Goal: Task Accomplishment & Management: Use online tool/utility

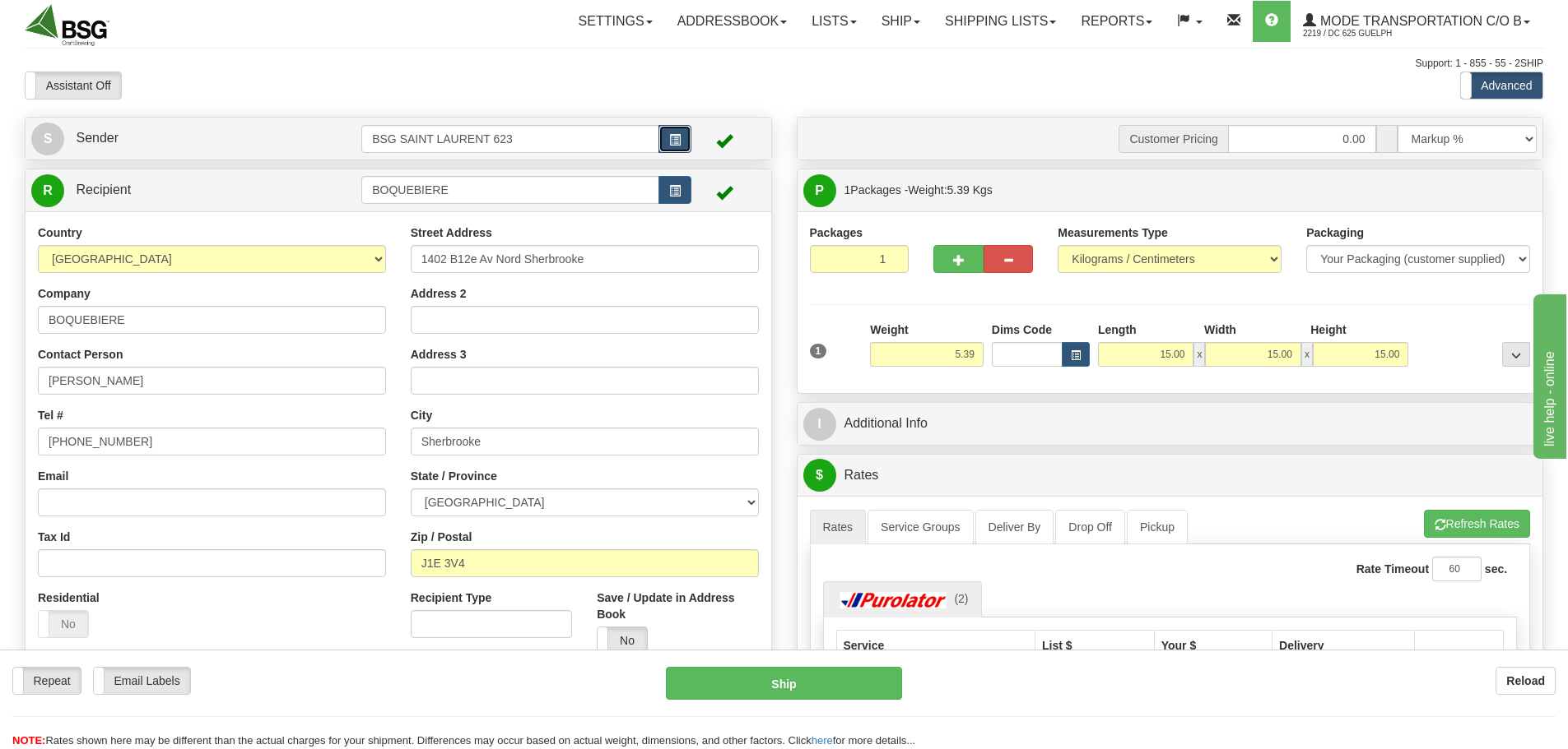
click at [661, 147] on button "button" at bounding box center [675, 139] width 33 height 28
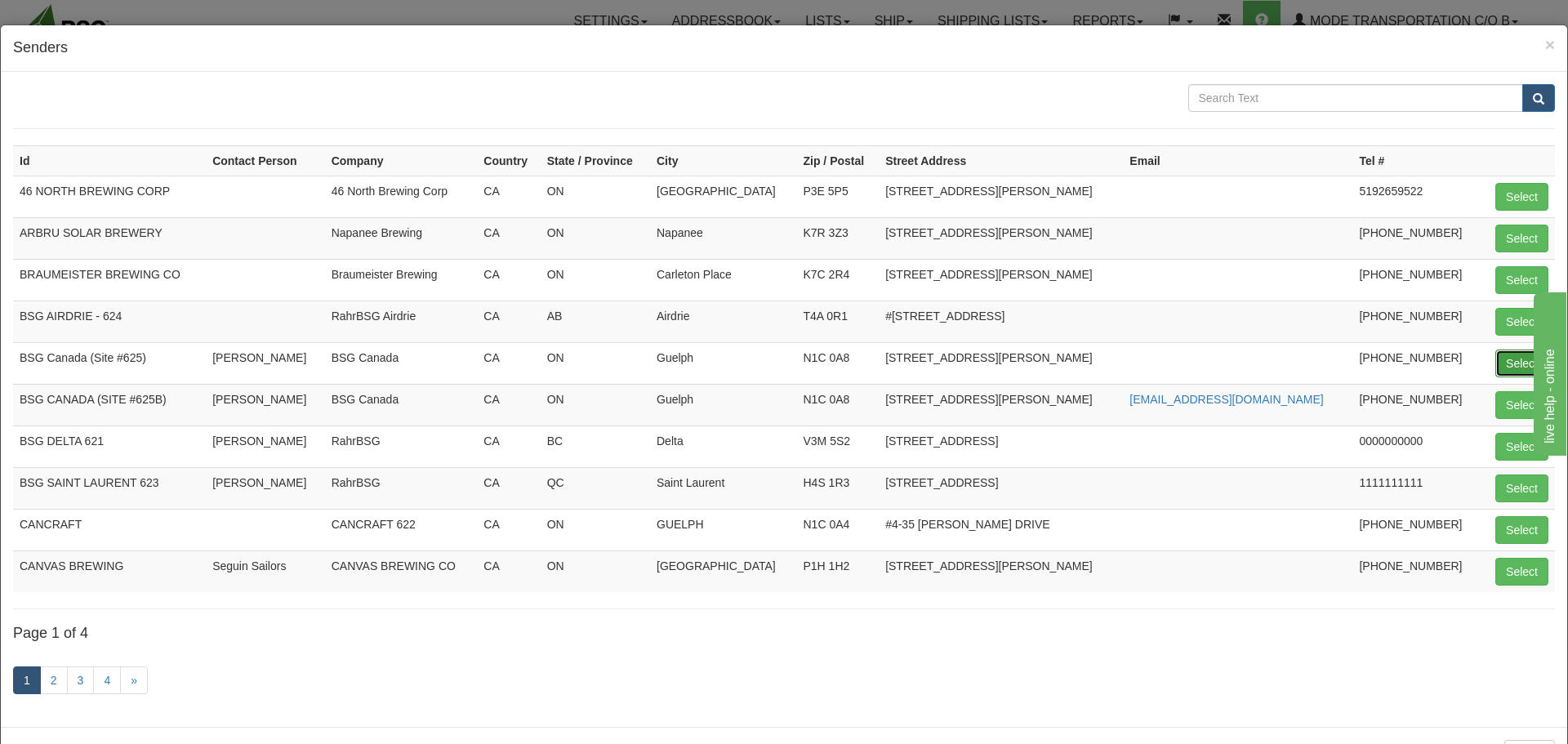
click at [1514, 359] on button "Select" at bounding box center [1522, 364] width 53 height 27
type input "BSG Canada (Site #625)"
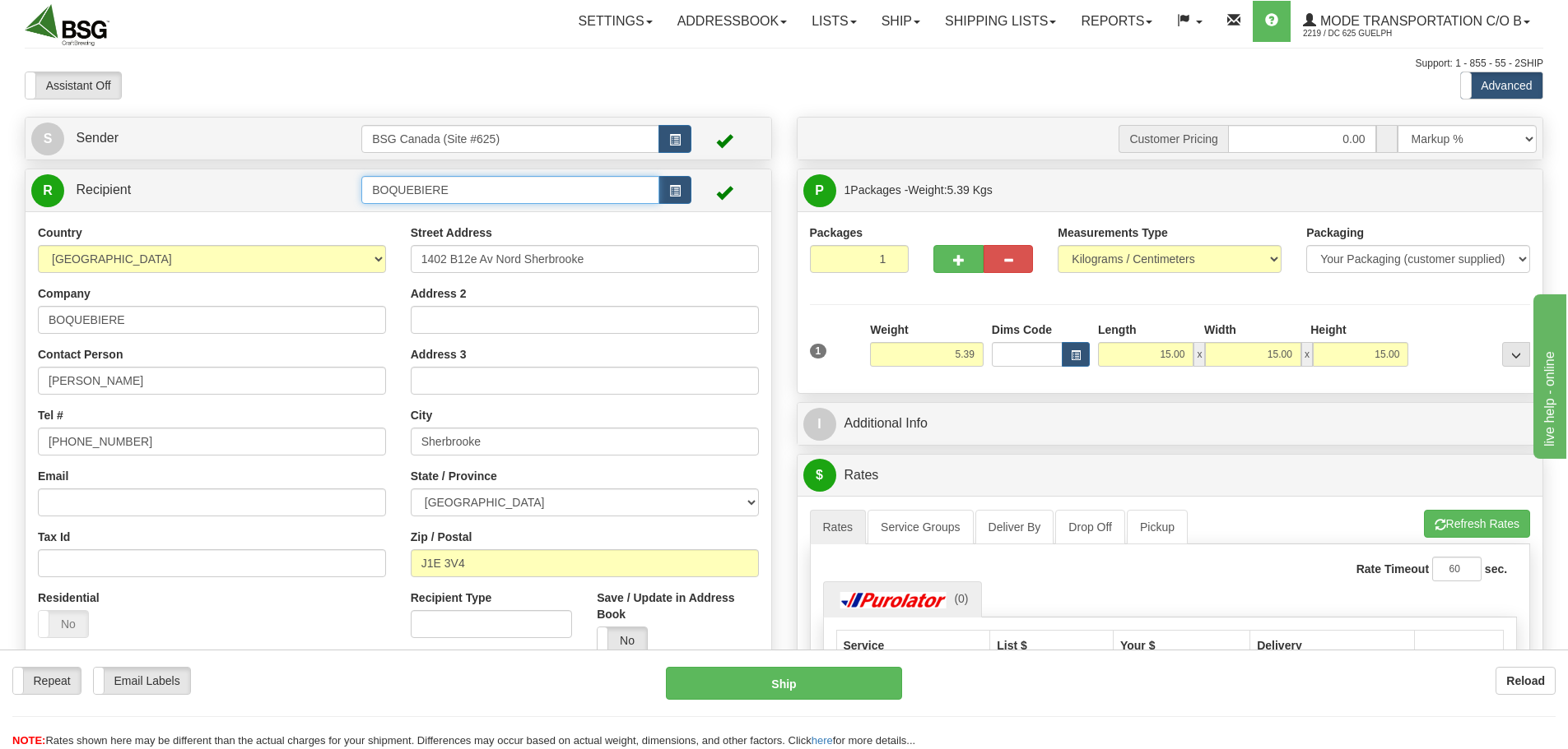
drag, startPoint x: 559, startPoint y: 194, endPoint x: 308, endPoint y: 192, distance: 251.0
click at [308, 192] on tr "R Recipient BOQUEBIERE" at bounding box center [398, 190] width 734 height 34
click at [387, 217] on div "AVLING BREWERY" at bounding box center [508, 216] width 282 height 18
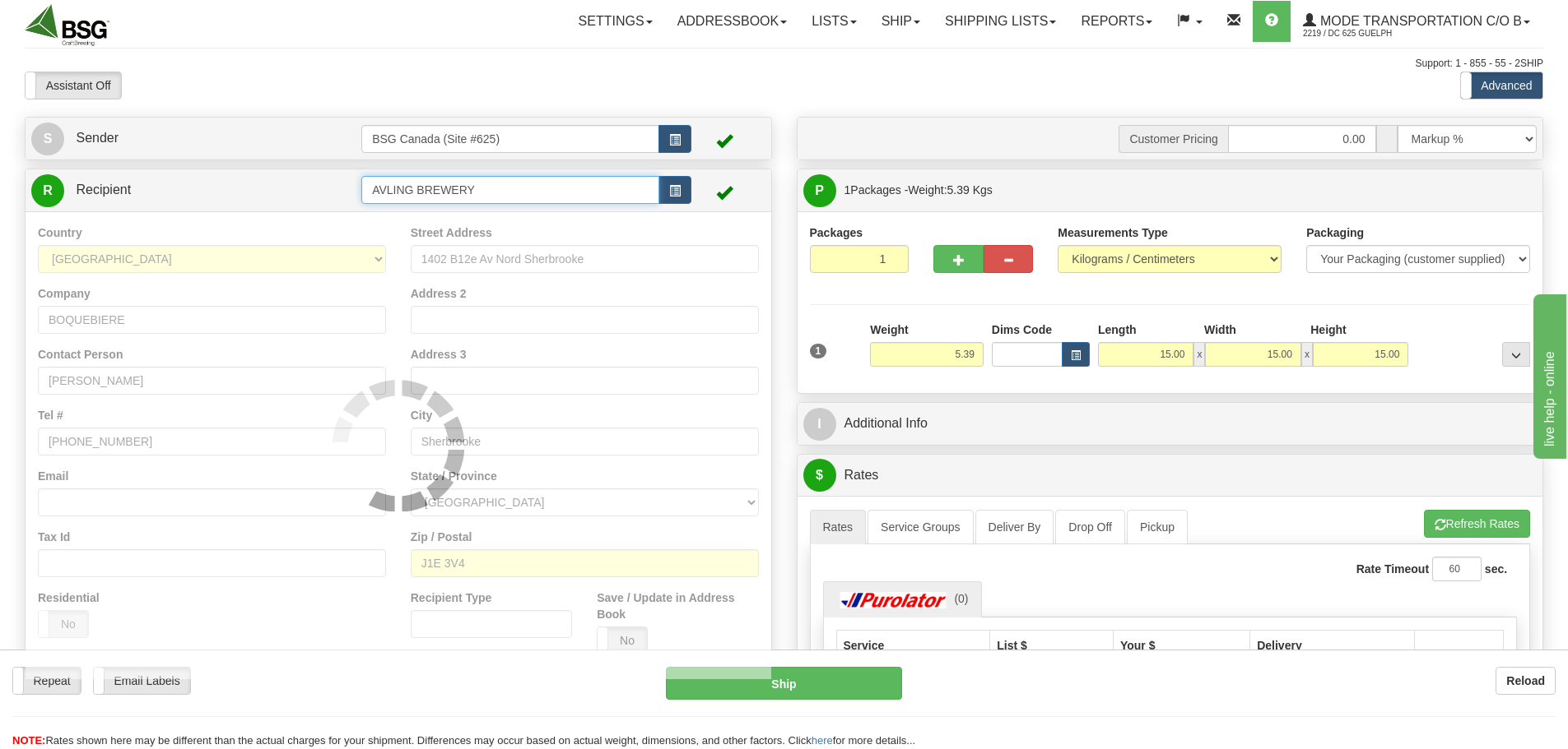
type input "AVLING BREWERY"
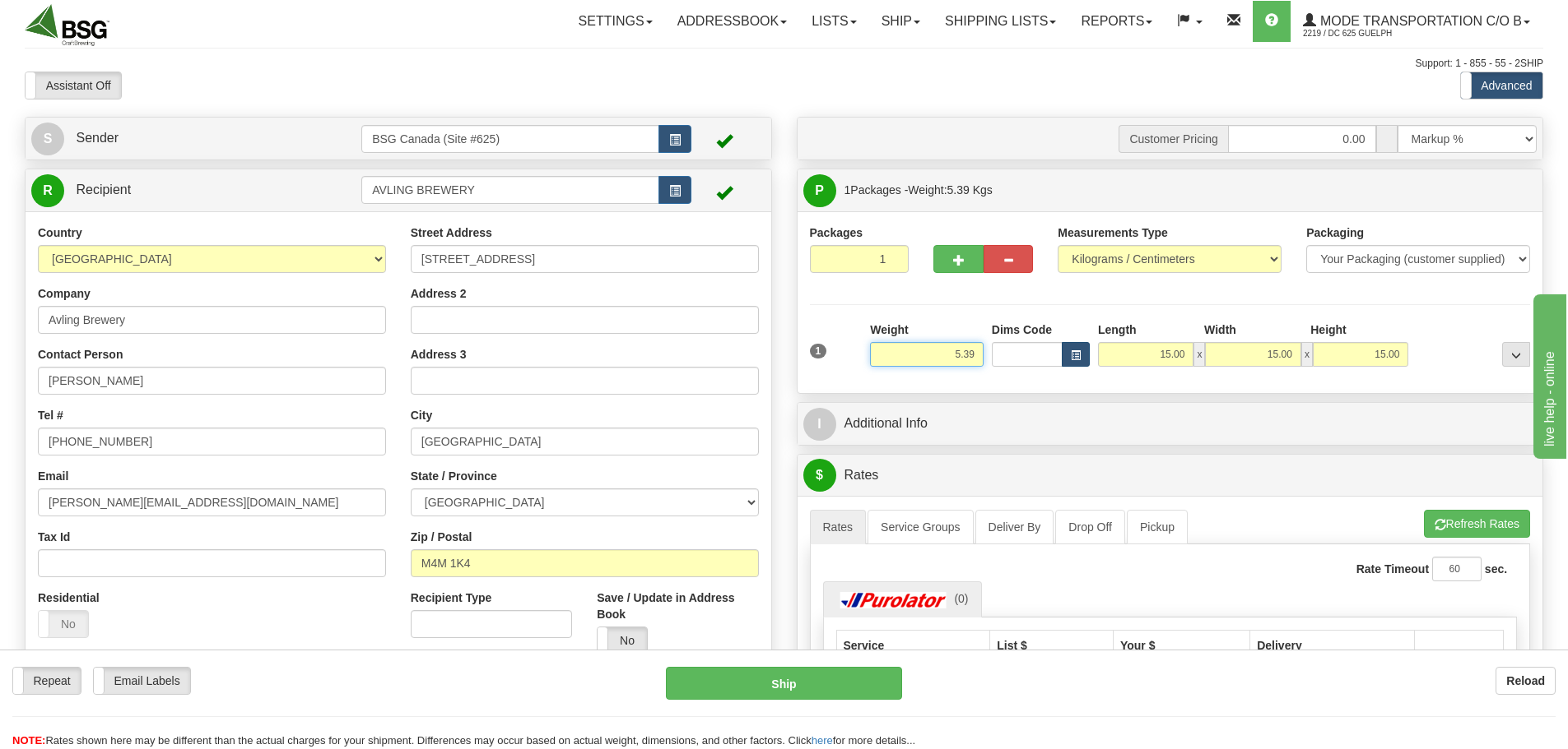
drag, startPoint x: 917, startPoint y: 363, endPoint x: 1070, endPoint y: 364, distance: 153.0
click at [1070, 363] on div "1 Weight 5.39 Dims Code x x" at bounding box center [1170, 351] width 729 height 58
paste input "17.3022"
type input "17.30"
drag, startPoint x: 1475, startPoint y: 320, endPoint x: 1466, endPoint y: 316, distance: 9.8
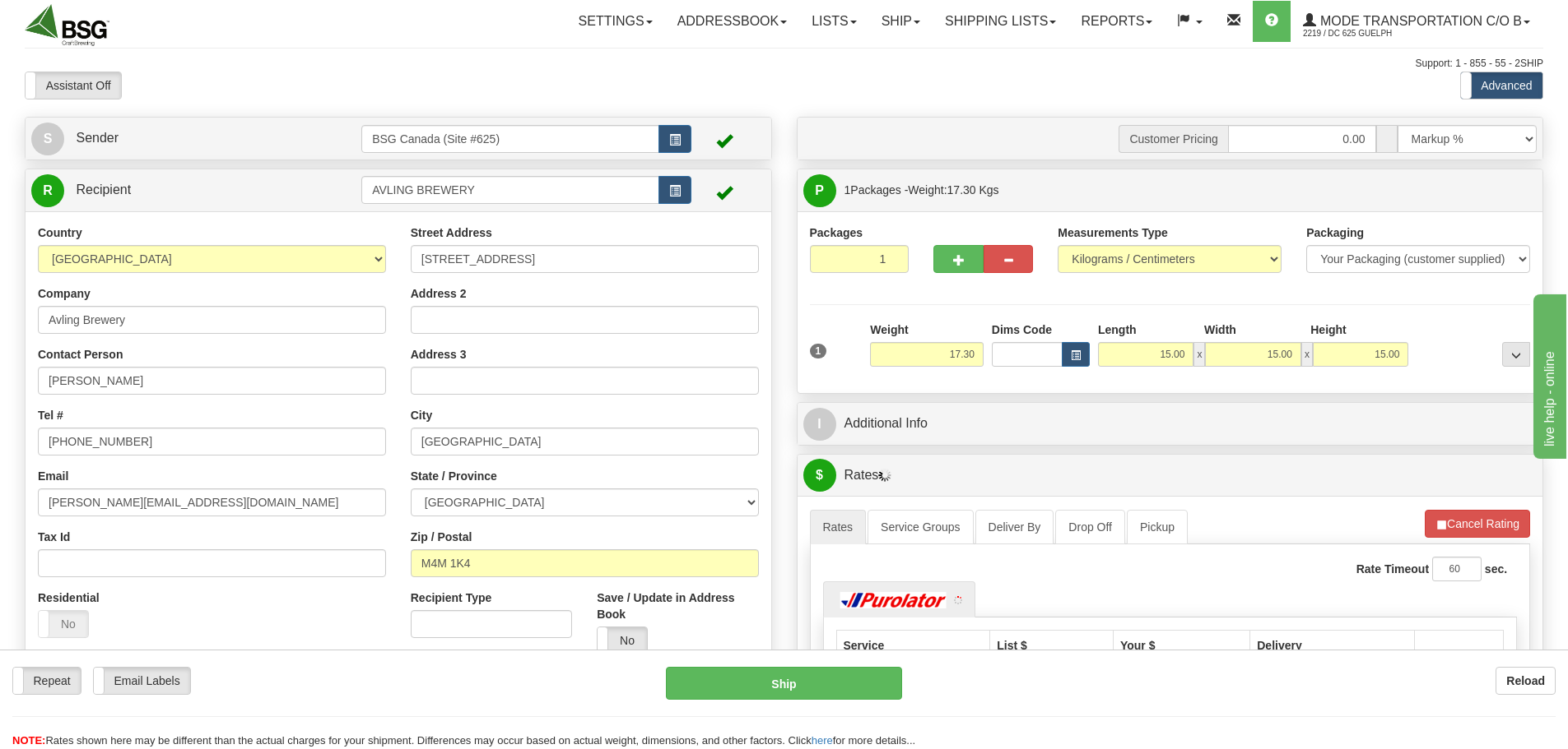
click at [1471, 318] on div "Packages 1 1 Measurements Type" at bounding box center [1170, 302] width 721 height 156
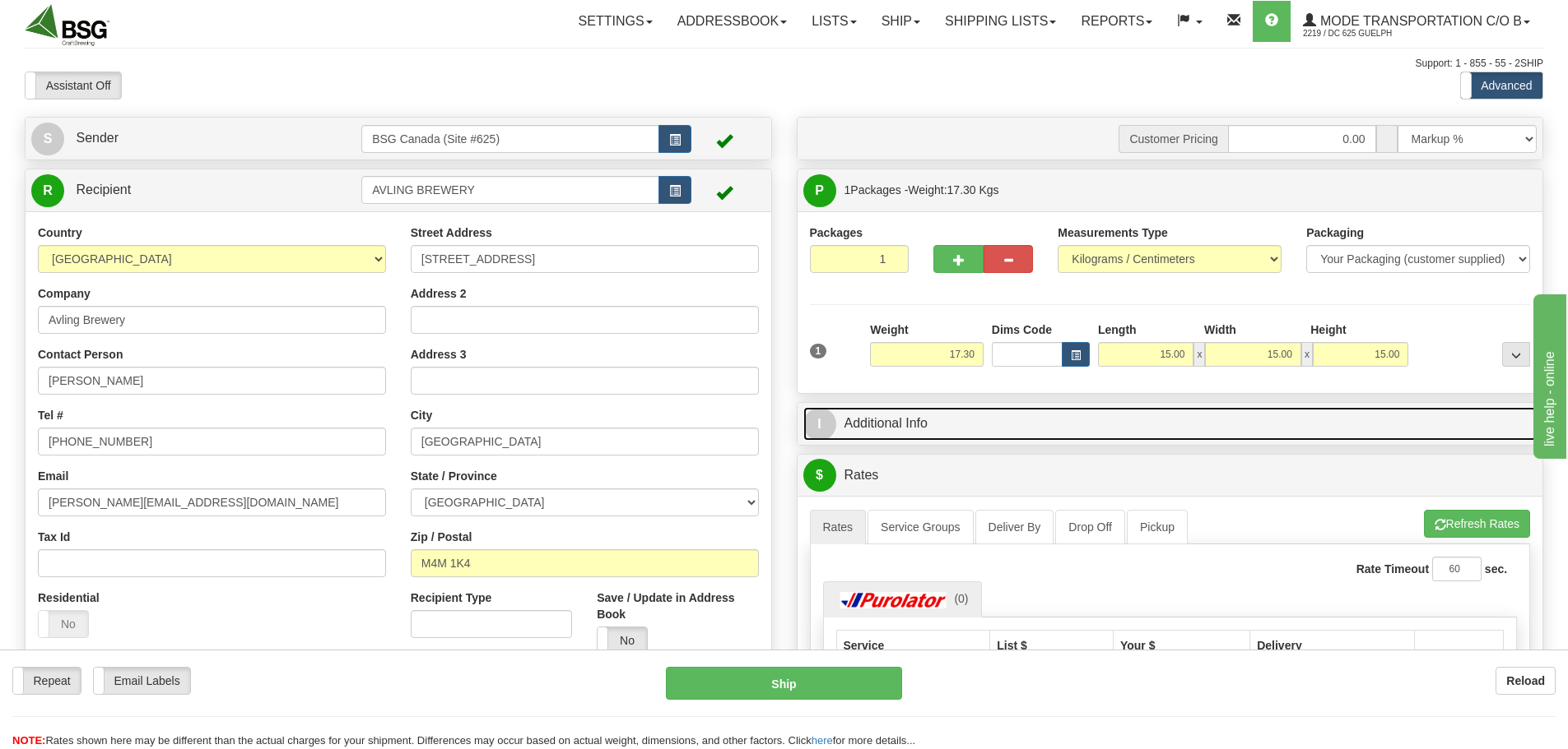
click at [986, 413] on link "I Additional Info" at bounding box center [1169, 423] width 734 height 34
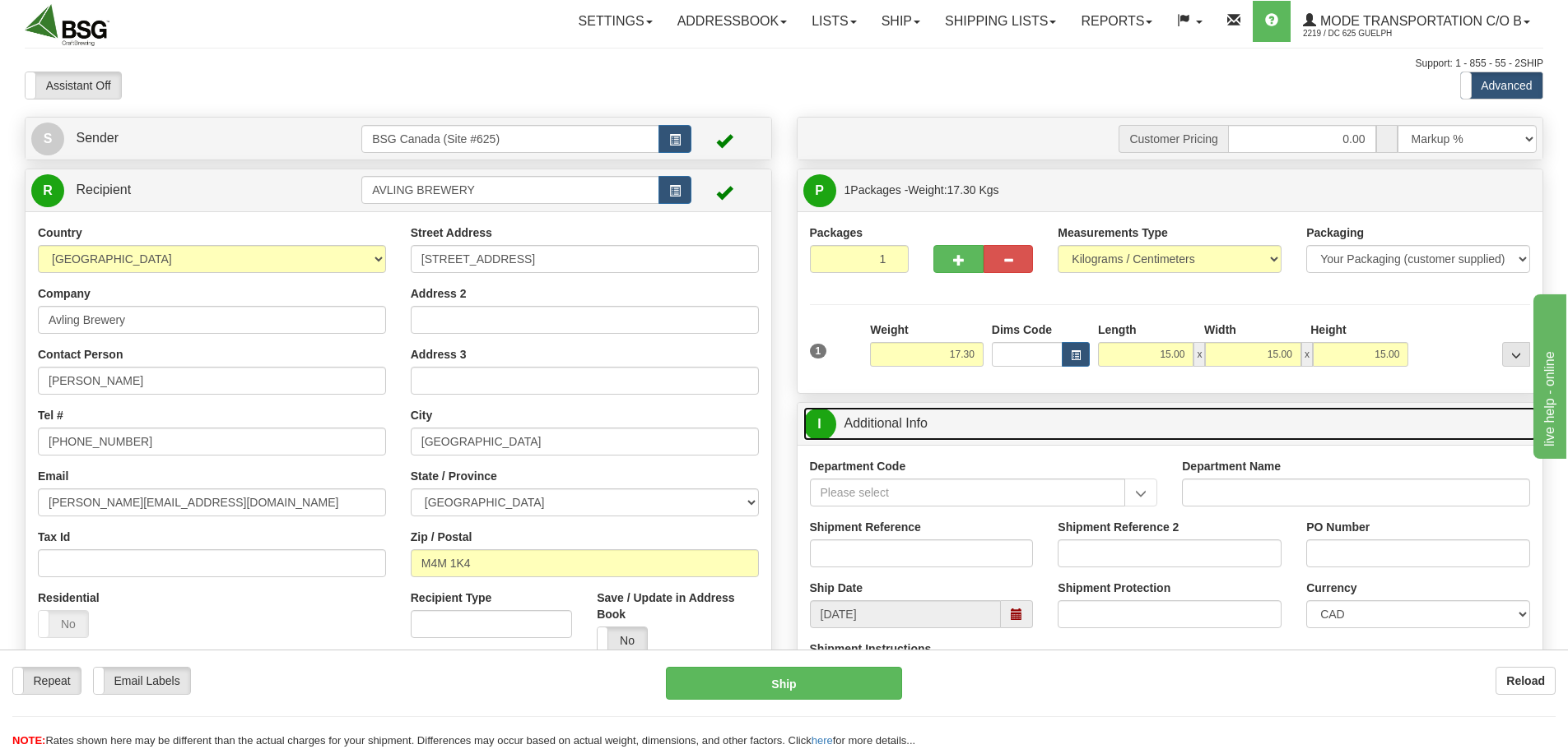
scroll to position [82, 0]
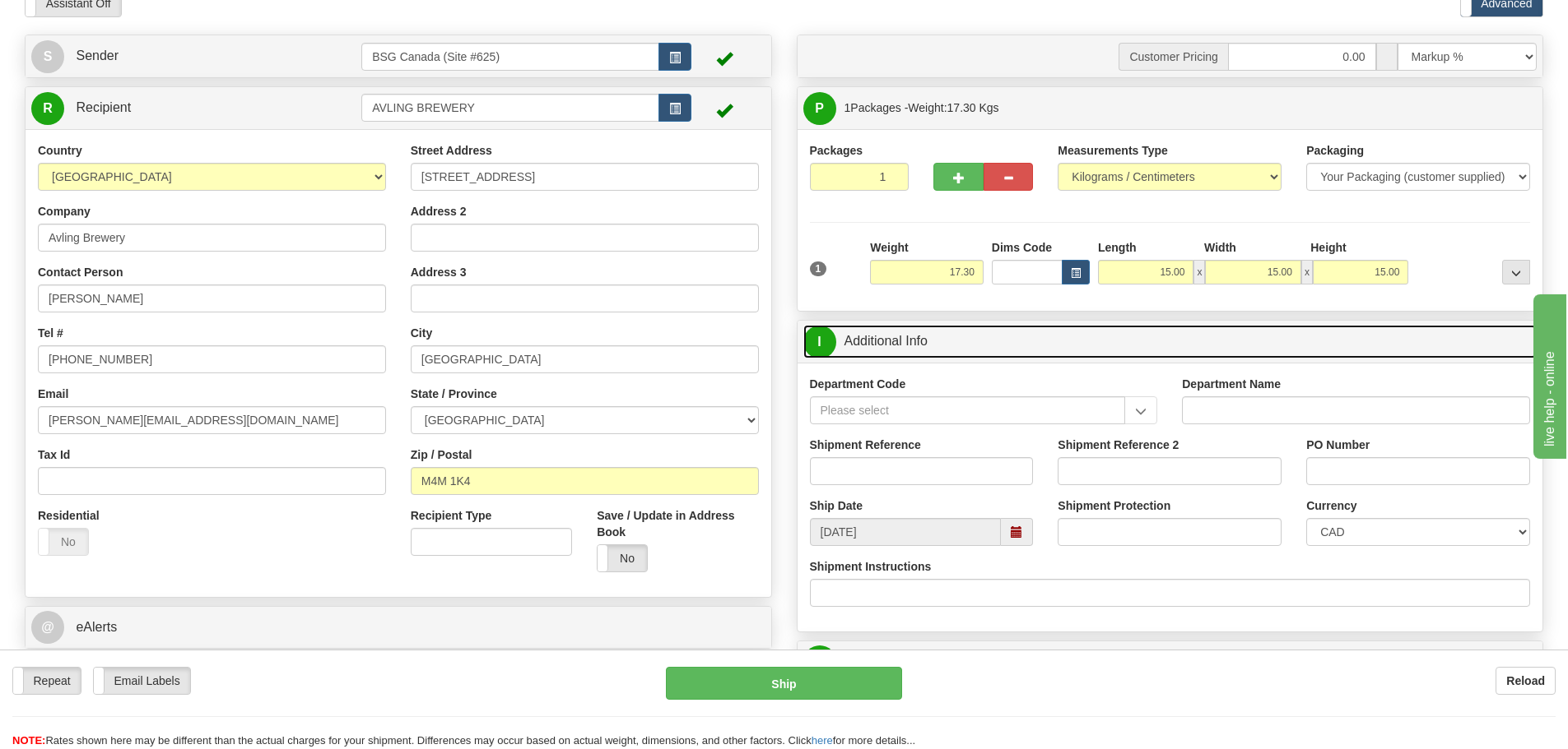
click at [1016, 541] on span at bounding box center [1016, 532] width 32 height 28
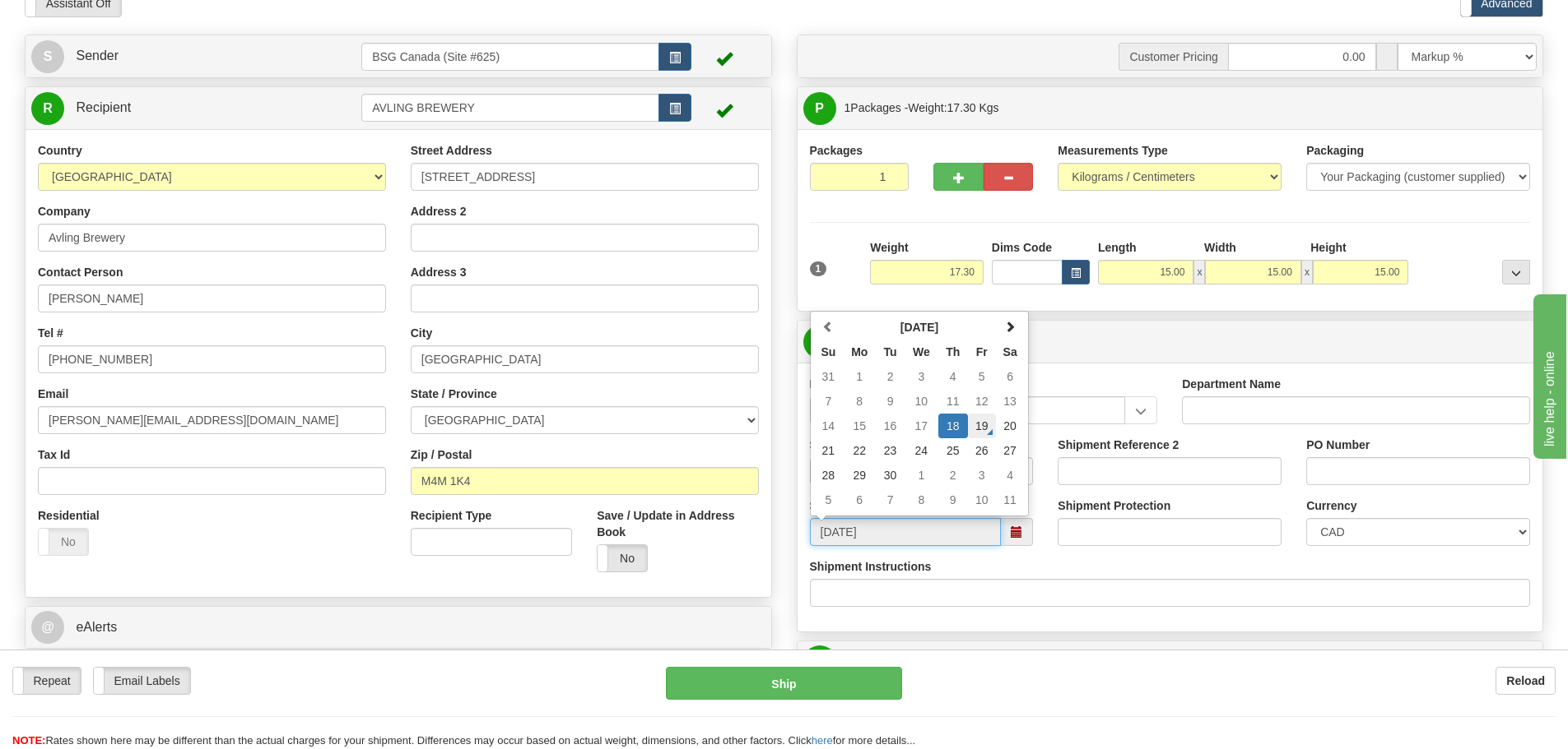
click at [971, 435] on td "19" at bounding box center [982, 426] width 28 height 25
type input "[DATE]"
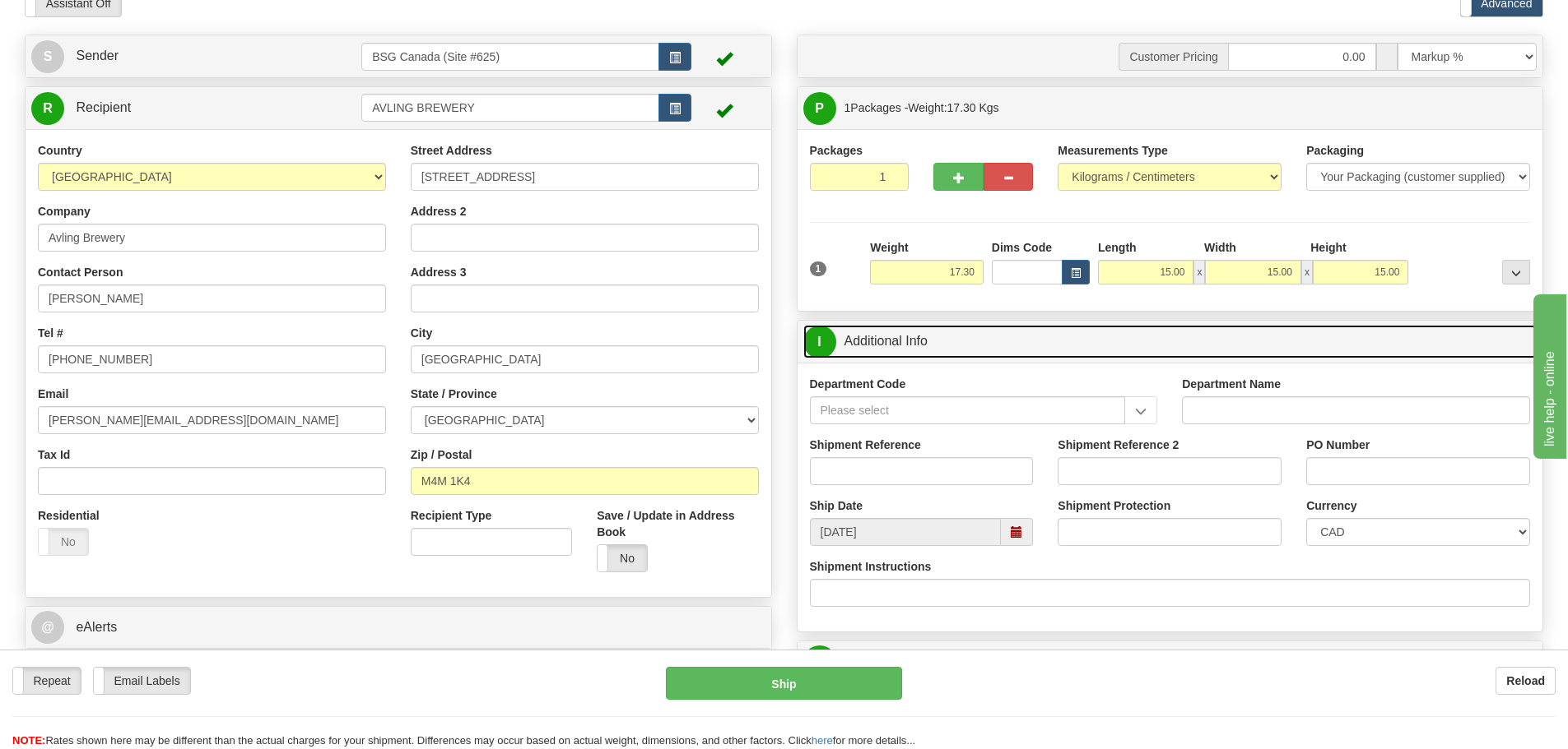
click at [1021, 349] on link "I Additional Info" at bounding box center [1169, 341] width 734 height 34
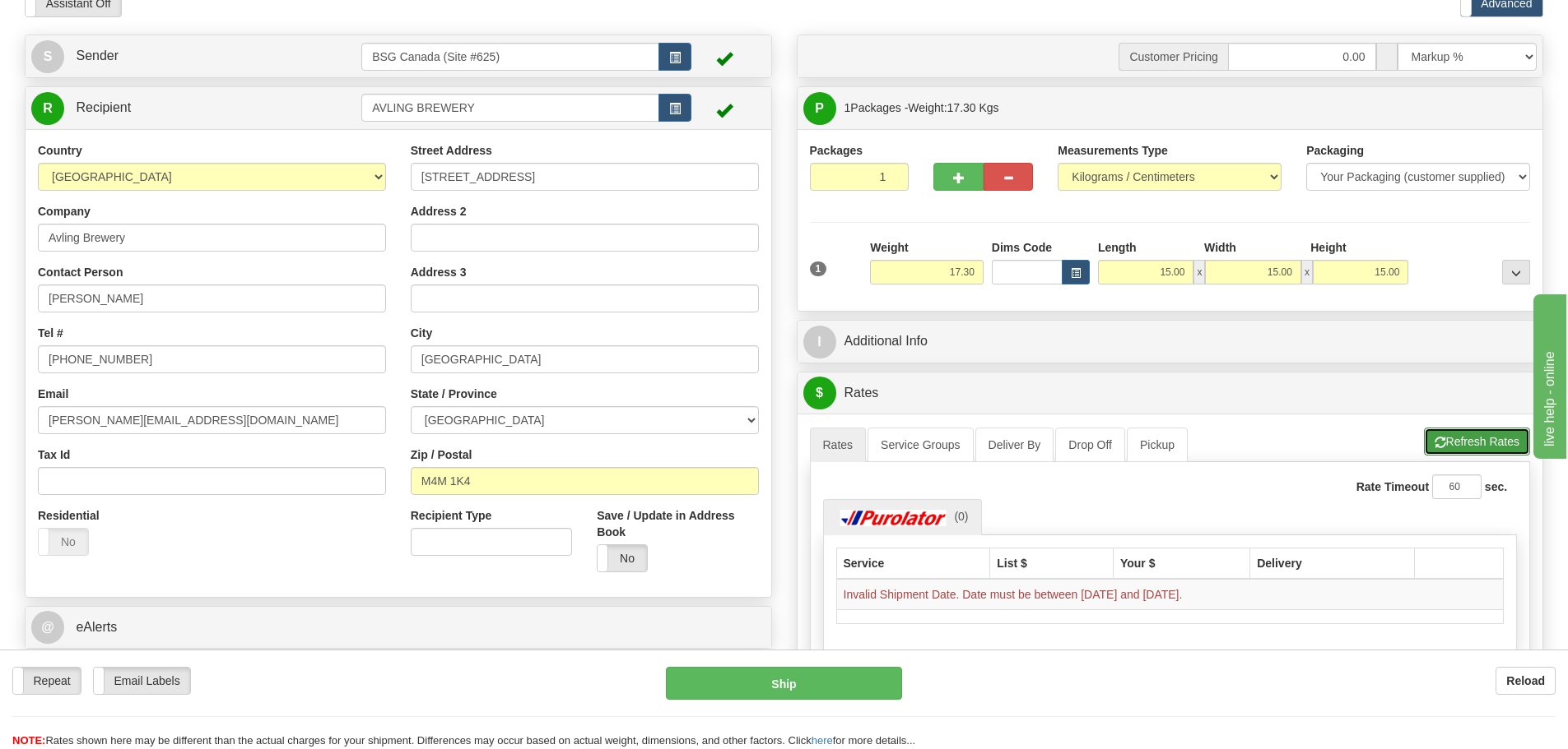
click at [1427, 445] on button "Refresh Rates" at bounding box center [1477, 442] width 106 height 28
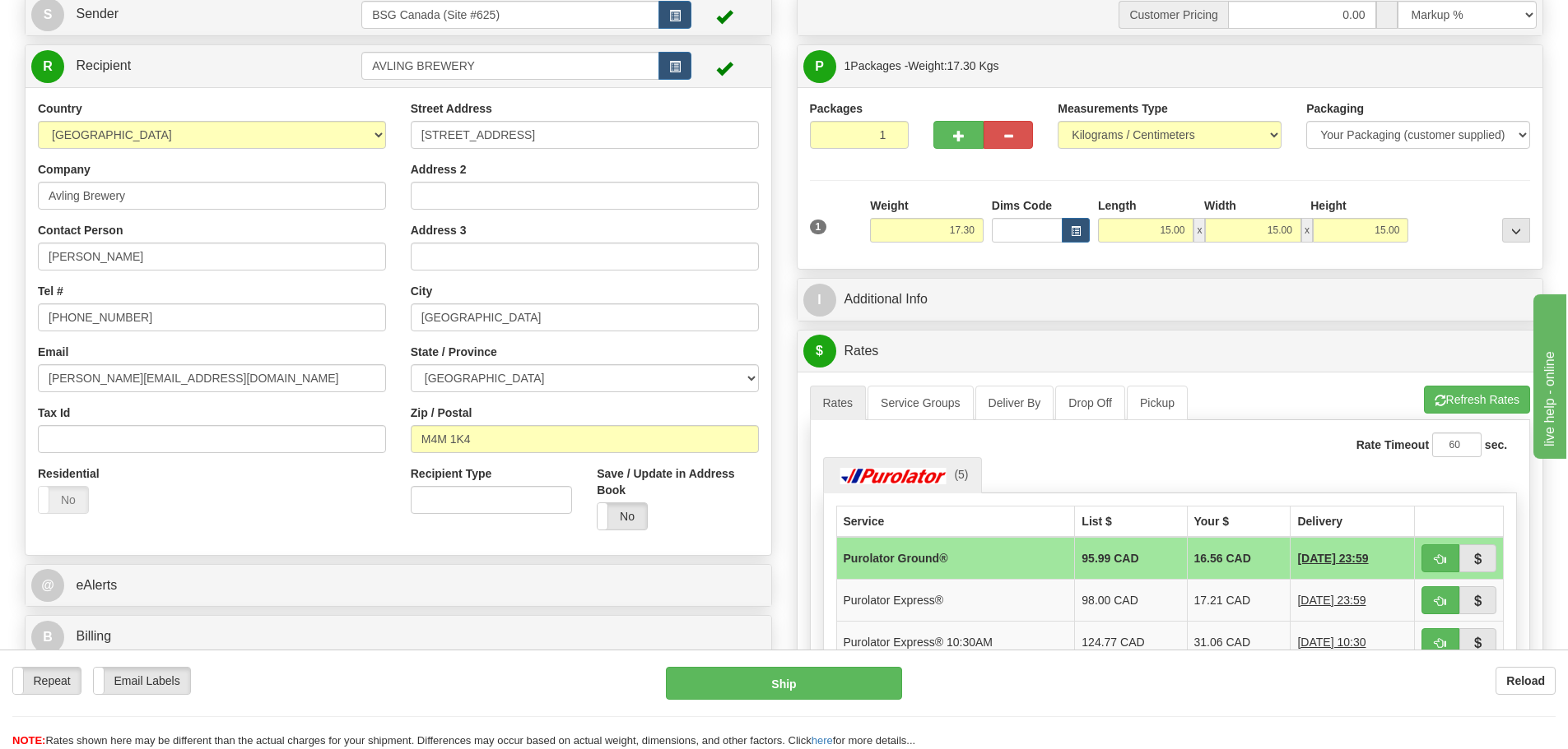
scroll to position [164, 0]
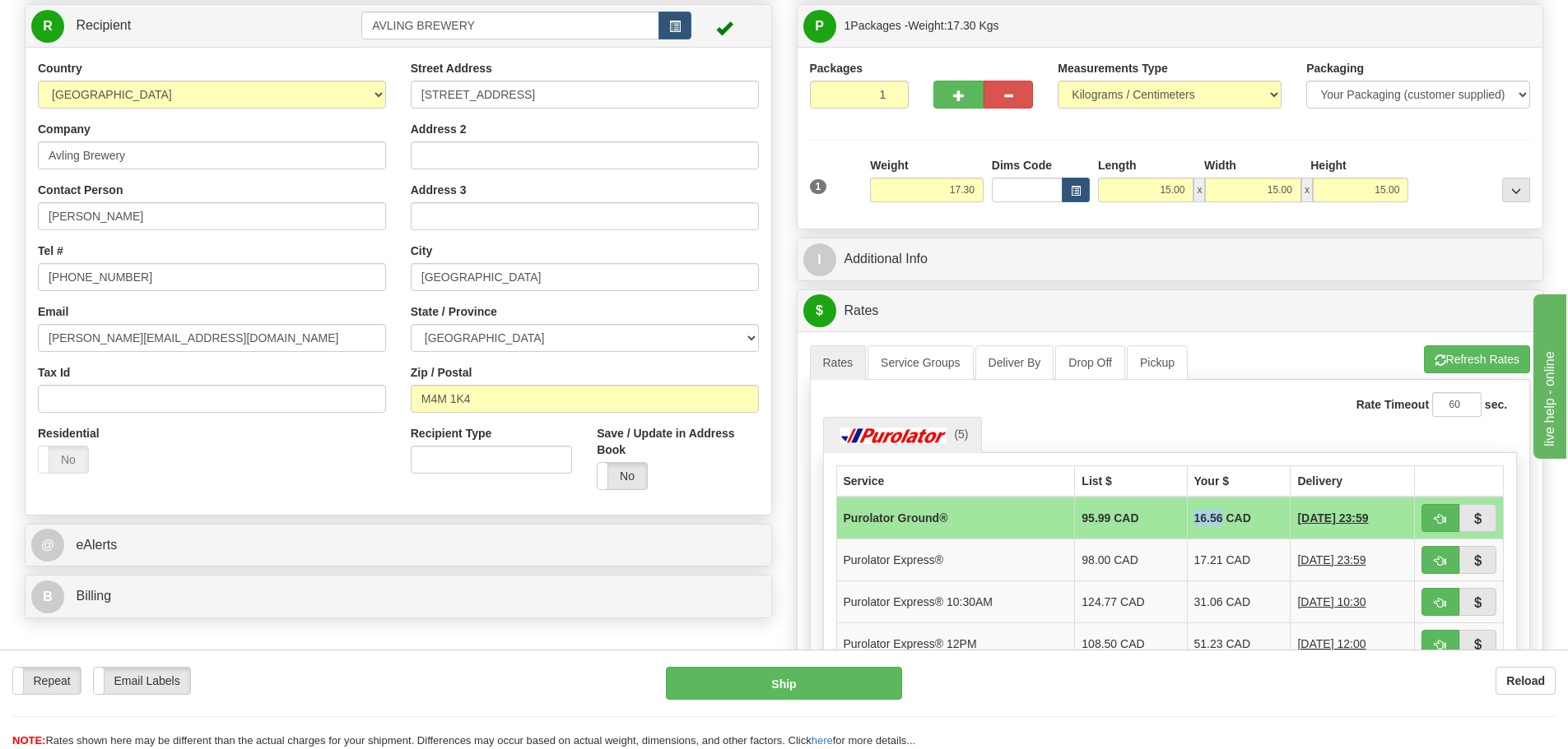
drag, startPoint x: 1178, startPoint y: 517, endPoint x: 1205, endPoint y: 517, distance: 27.0
click at [1205, 517] on td "16.56 CAD" at bounding box center [1239, 518] width 103 height 42
copy td "16.56"
